Goal: Task Accomplishment & Management: Complete application form

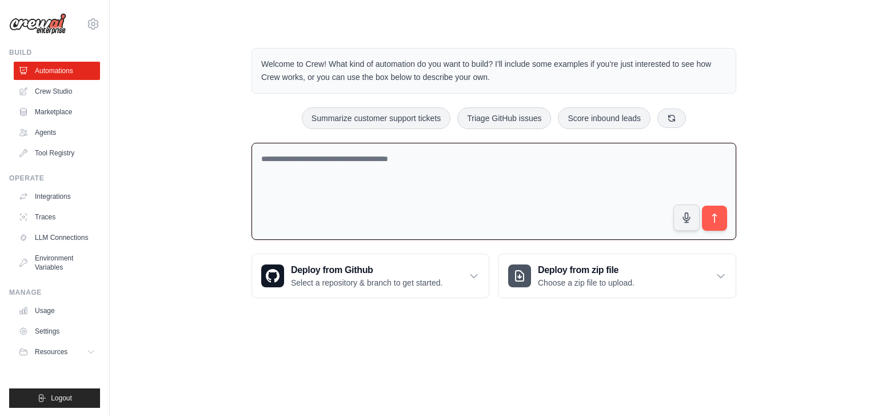
click at [508, 195] on textarea at bounding box center [493, 192] width 485 height 98
click at [431, 291] on div "Deploy from Github Select a repository & branch to get started." at bounding box center [370, 275] width 237 height 43
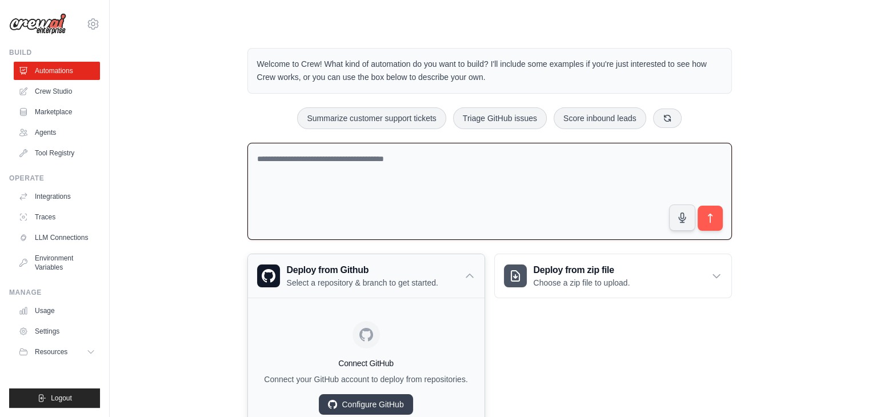
scroll to position [50, 0]
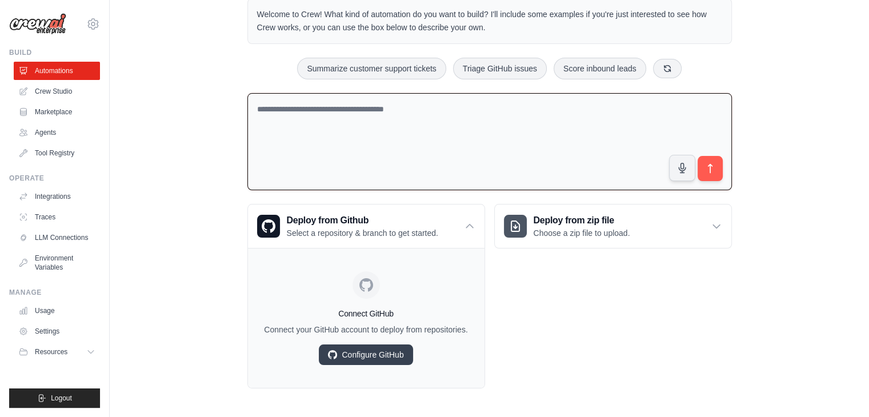
click at [575, 110] on textarea at bounding box center [489, 142] width 485 height 98
click at [574, 131] on textarea at bounding box center [489, 142] width 485 height 98
type textarea "*****"
click at [393, 355] on link "Configure GitHub" at bounding box center [366, 355] width 94 height 21
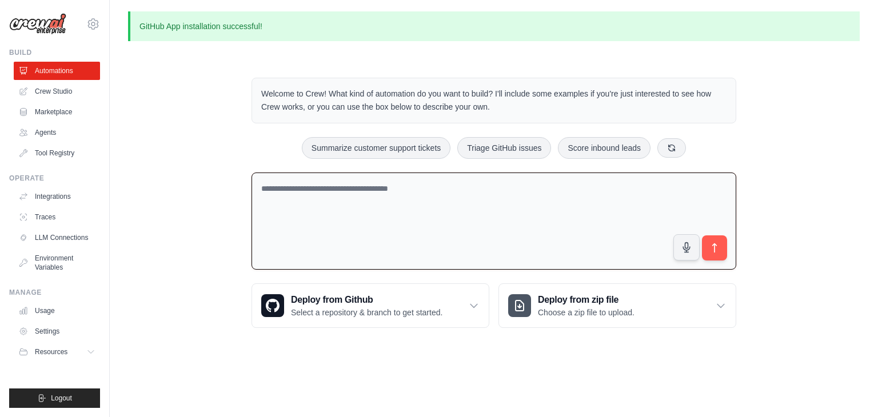
click at [522, 225] on textarea at bounding box center [493, 222] width 485 height 98
click at [306, 213] on textarea at bounding box center [493, 222] width 485 height 98
click at [275, 207] on textarea at bounding box center [493, 222] width 485 height 98
click at [343, 298] on h3 "Deploy from Github" at bounding box center [366, 300] width 151 height 14
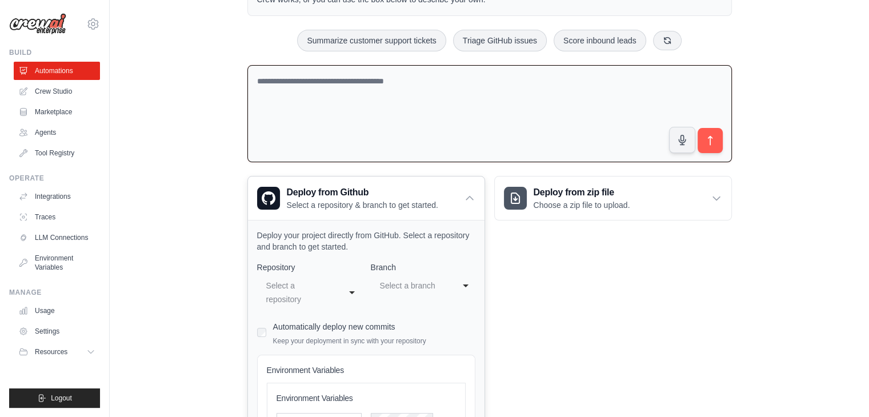
scroll to position [119, 0]
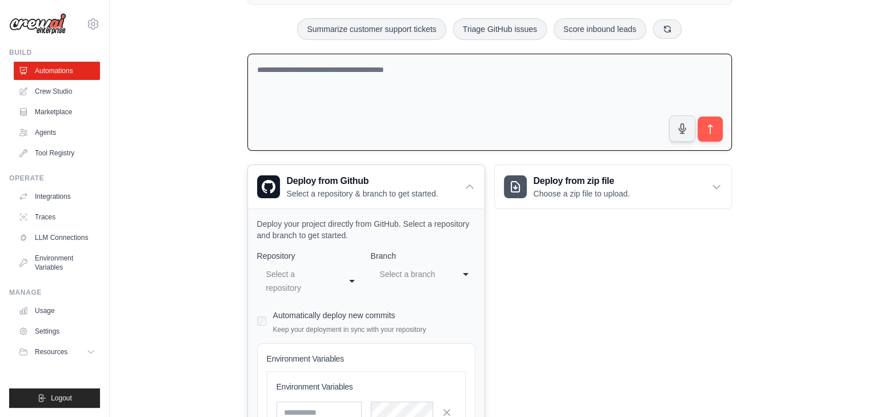
click at [337, 286] on div "Select a repository" at bounding box center [301, 281] width 75 height 32
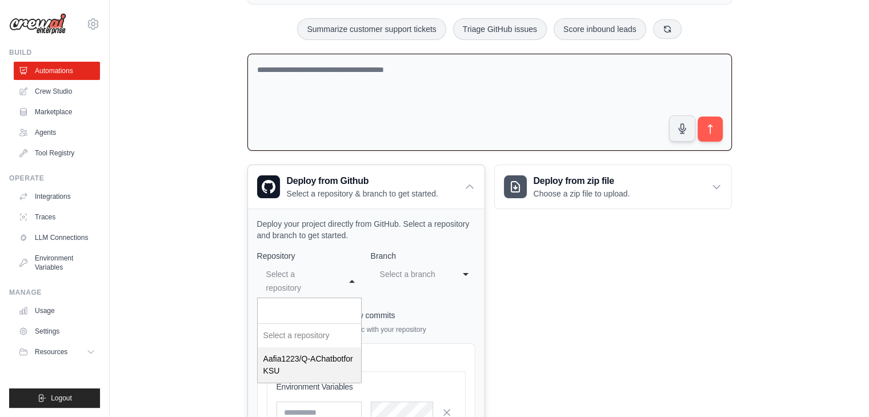
select select "**********"
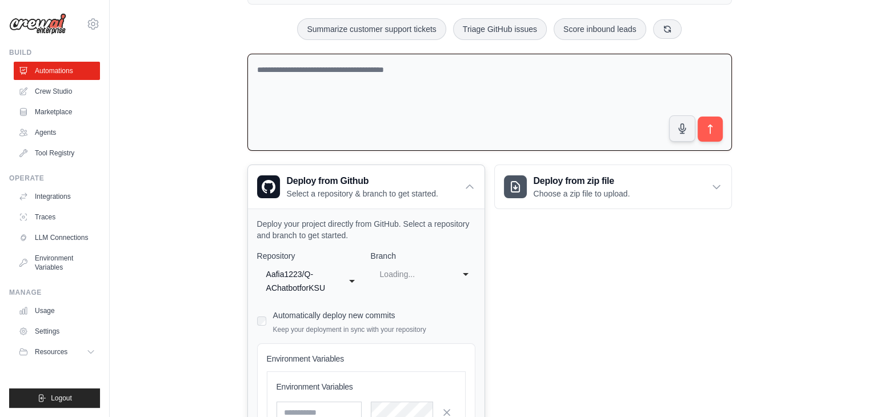
select select "****"
click at [418, 274] on div "main" at bounding box center [411, 274] width 63 height 14
click at [546, 279] on div "Deploy from zip file Choose a zip file to upload. Upload a ZIP file containing …" at bounding box center [613, 341] width 238 height 353
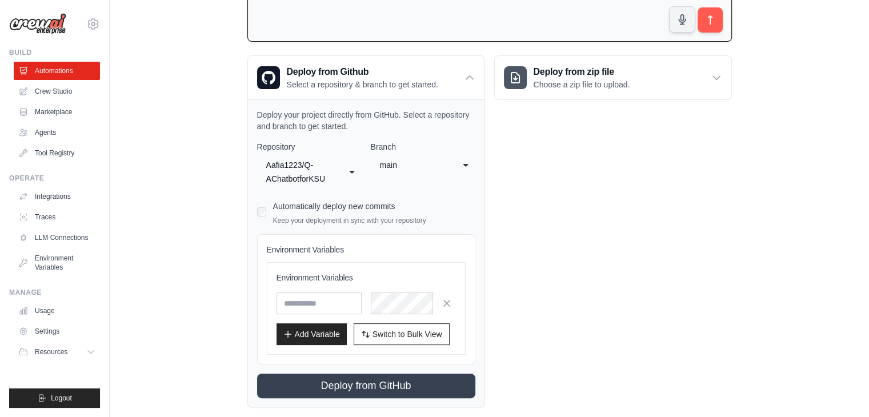
scroll to position [227, 0]
click at [270, 210] on div "Automatically deploy new commits Keep your deployment in sync with your reposit…" at bounding box center [366, 212] width 218 height 27
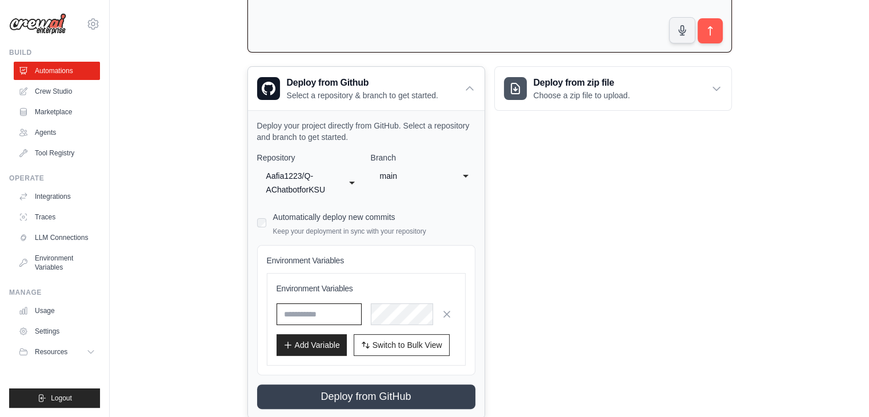
click at [331, 306] on input "text" at bounding box center [319, 314] width 85 height 22
click at [534, 195] on div "Deploy from zip file Choose a zip file to upload. Upload a ZIP file containing …" at bounding box center [613, 242] width 238 height 353
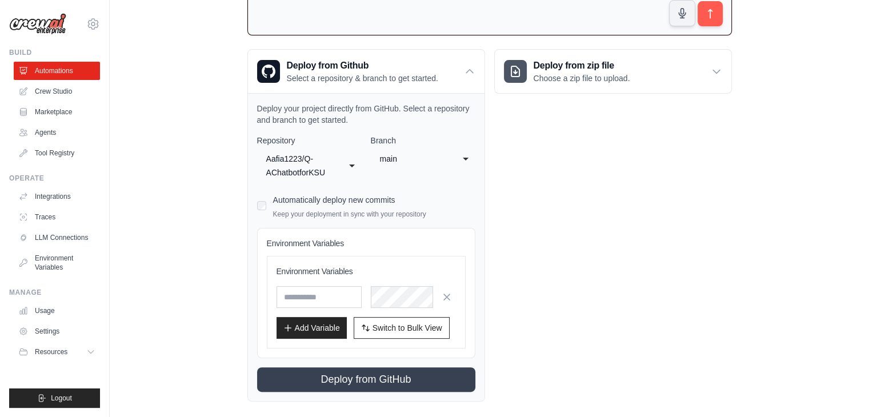
scroll to position [235, 0]
click at [267, 208] on div "Automatically deploy new commits Keep your deployment in sync with your reposit…" at bounding box center [366, 204] width 218 height 27
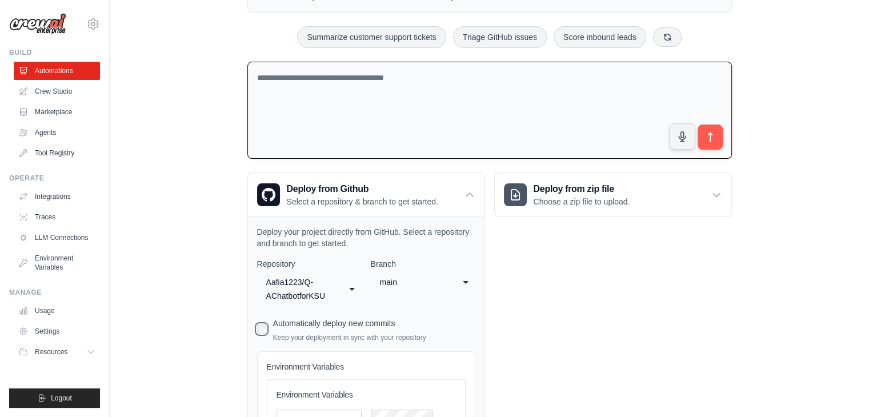
scroll to position [110, 0]
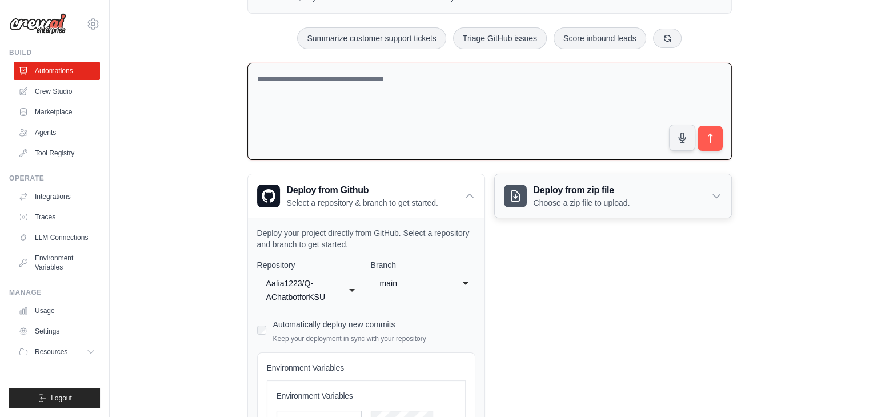
click at [600, 214] on div "Deploy from zip file Choose a zip file to upload." at bounding box center [613, 195] width 237 height 43
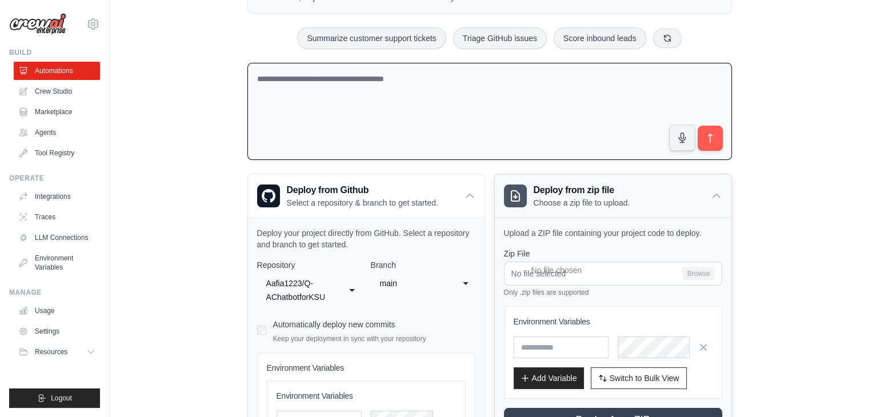
click at [600, 214] on div "Deploy from zip file Choose a zip file to upload." at bounding box center [613, 195] width 237 height 43
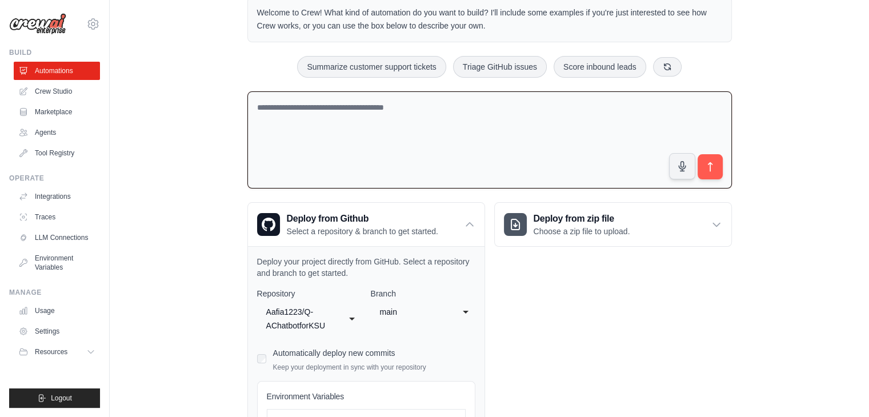
scroll to position [0, 0]
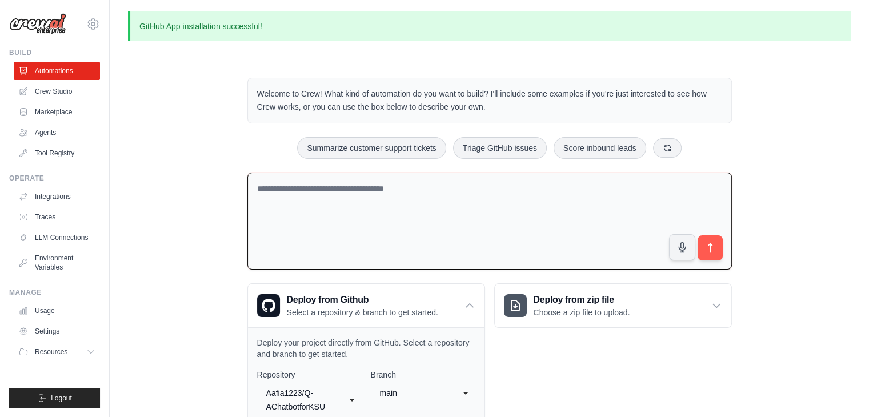
click at [289, 197] on textarea at bounding box center [489, 222] width 485 height 98
click at [66, 99] on link "Crew Studio" at bounding box center [58, 91] width 86 height 18
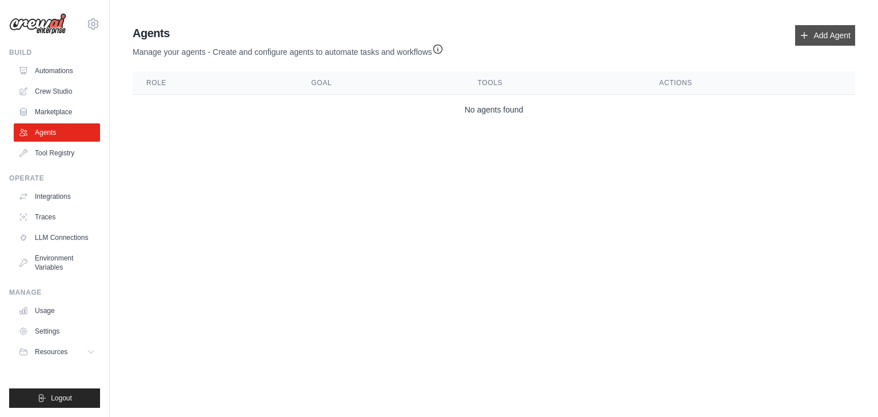
drag, startPoint x: 818, startPoint y: 46, endPoint x: 832, endPoint y: 33, distance: 19.4
click at [832, 33] on div "Agents Manage your agents - Create and configure agents to automate tasks and w…" at bounding box center [494, 41] width 722 height 33
click at [832, 33] on link "Add Agent" at bounding box center [825, 35] width 60 height 21
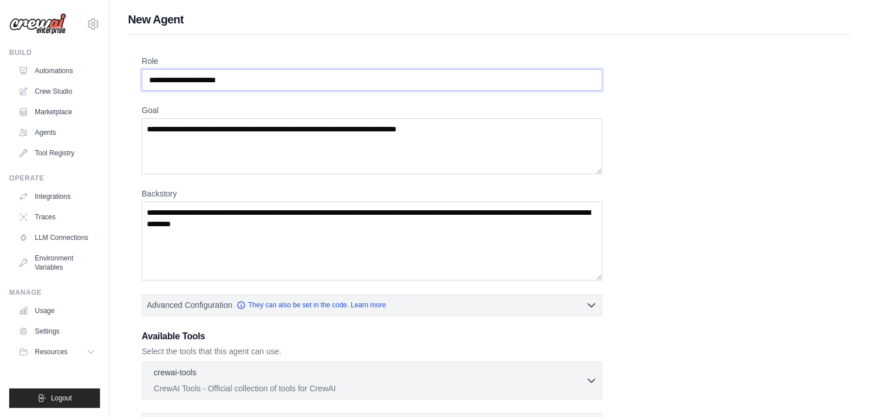
click at [505, 81] on input "Role" at bounding box center [372, 80] width 461 height 22
drag, startPoint x: 505, startPoint y: 81, endPoint x: 206, endPoint y: 77, distance: 298.8
click at [206, 77] on input "Role" at bounding box center [372, 80] width 461 height 22
click at [207, 77] on input "Role" at bounding box center [372, 80] width 461 height 22
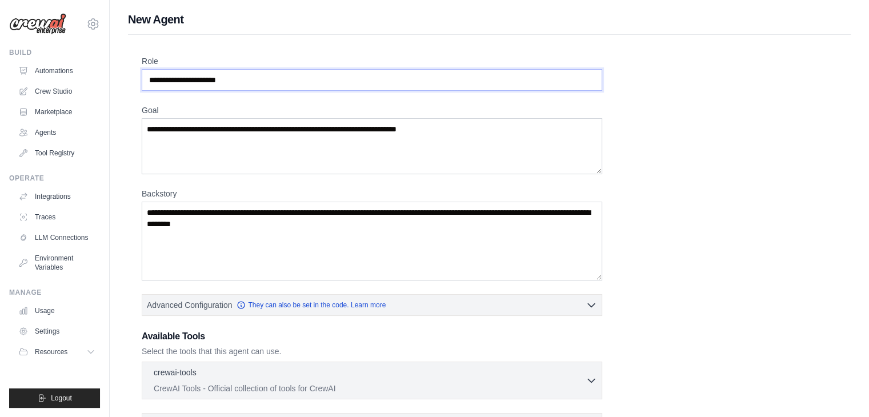
click at [207, 77] on input "Role" at bounding box center [372, 80] width 461 height 22
drag, startPoint x: 249, startPoint y: 77, endPoint x: 174, endPoint y: 81, distance: 75.0
click at [174, 81] on input "Role" at bounding box center [372, 80] width 461 height 22
type input "*"
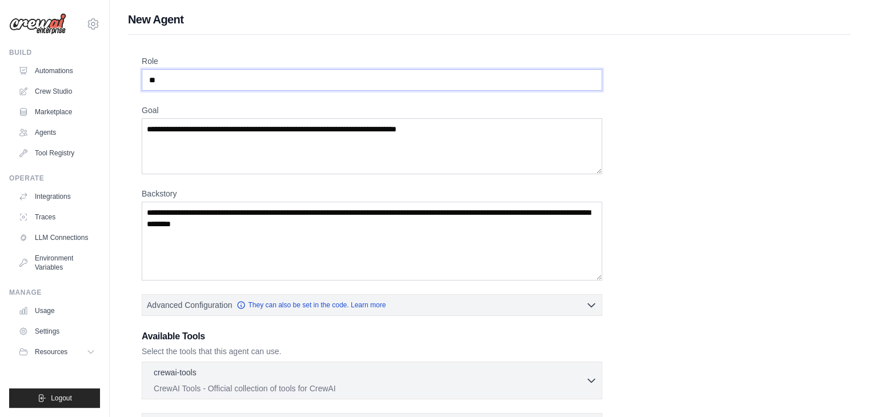
type input "*"
type input "**********"
drag, startPoint x: 457, startPoint y: 130, endPoint x: 210, endPoint y: 131, distance: 247.4
click at [210, 131] on textarea "Goal" at bounding box center [372, 146] width 461 height 56
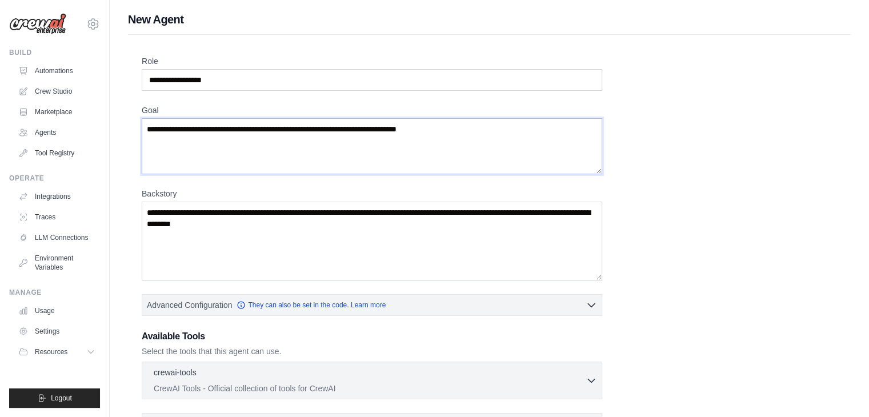
click at [210, 131] on textarea "Goal" at bounding box center [372, 146] width 461 height 56
type textarea "*"
click at [378, 142] on textarea "Goal" at bounding box center [372, 146] width 461 height 56
click at [466, 134] on textarea "Goal" at bounding box center [372, 146] width 461 height 56
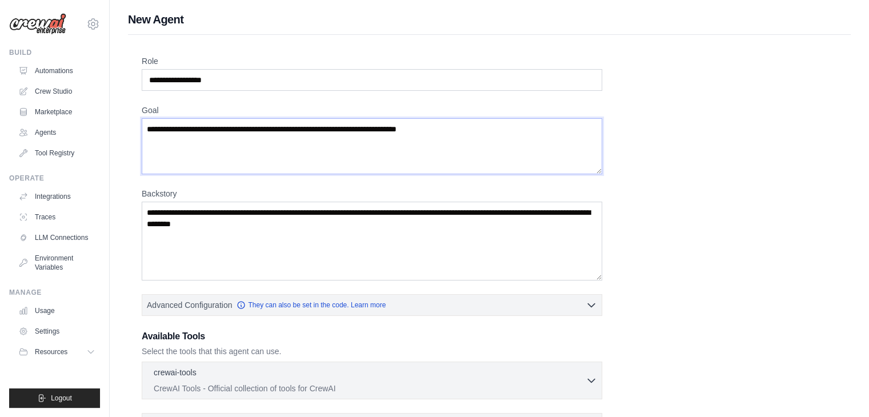
click at [466, 134] on textarea "Goal" at bounding box center [372, 146] width 461 height 56
click at [439, 133] on textarea "Goal" at bounding box center [372, 146] width 461 height 56
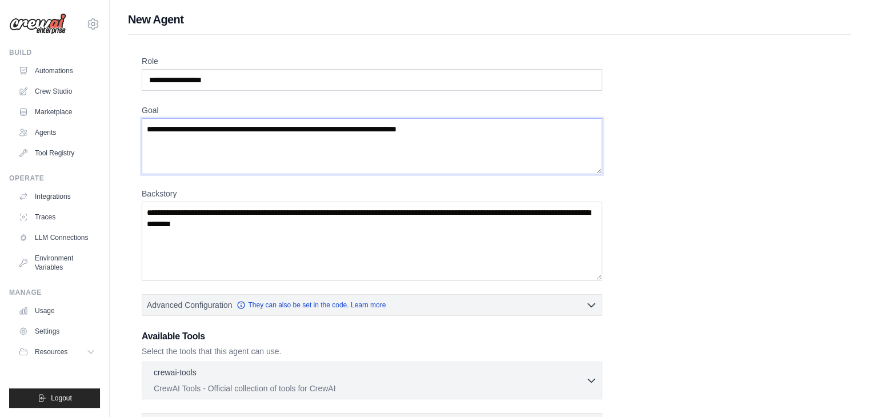
click at [439, 133] on textarea "Goal" at bounding box center [372, 146] width 461 height 56
type textarea "*"
type textarea "**********"
